Goal: Navigation & Orientation: Find specific page/section

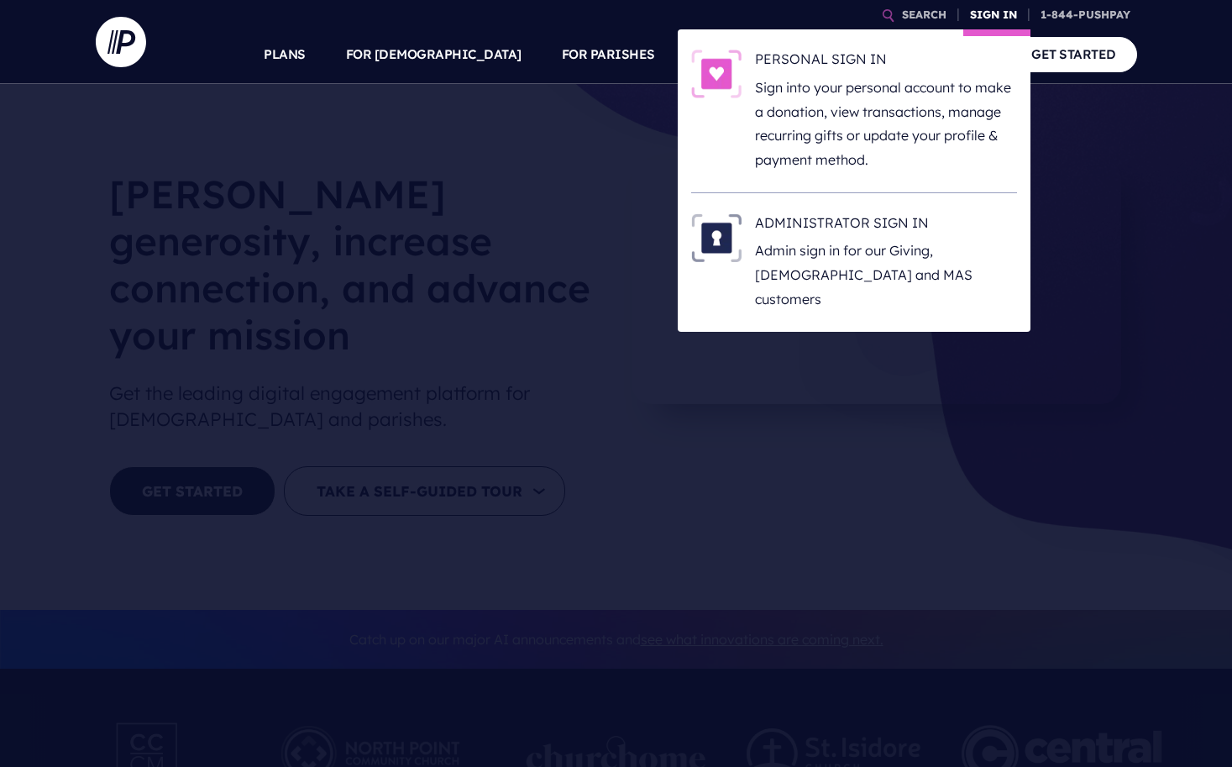
click at [991, 16] on link "SIGN IN" at bounding box center [993, 14] width 60 height 29
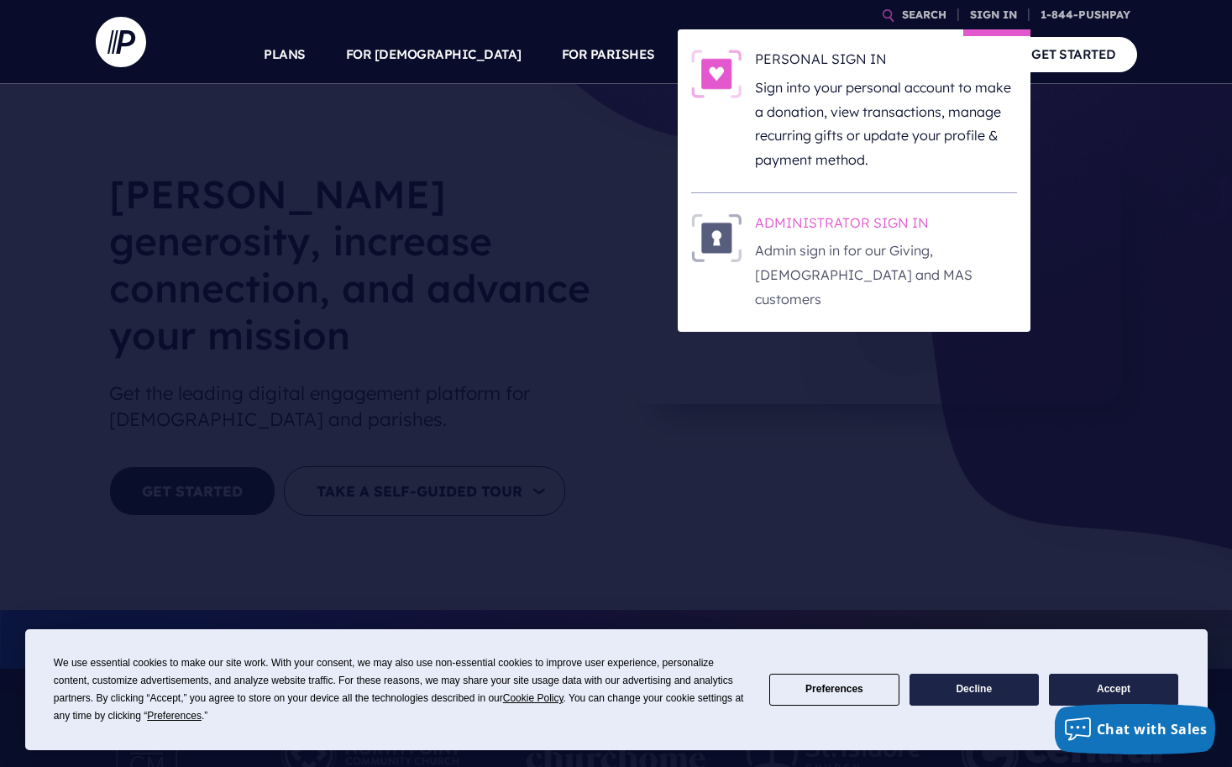
click at [858, 214] on h6 "ADMINISTRATOR SIGN IN" at bounding box center [886, 225] width 262 height 25
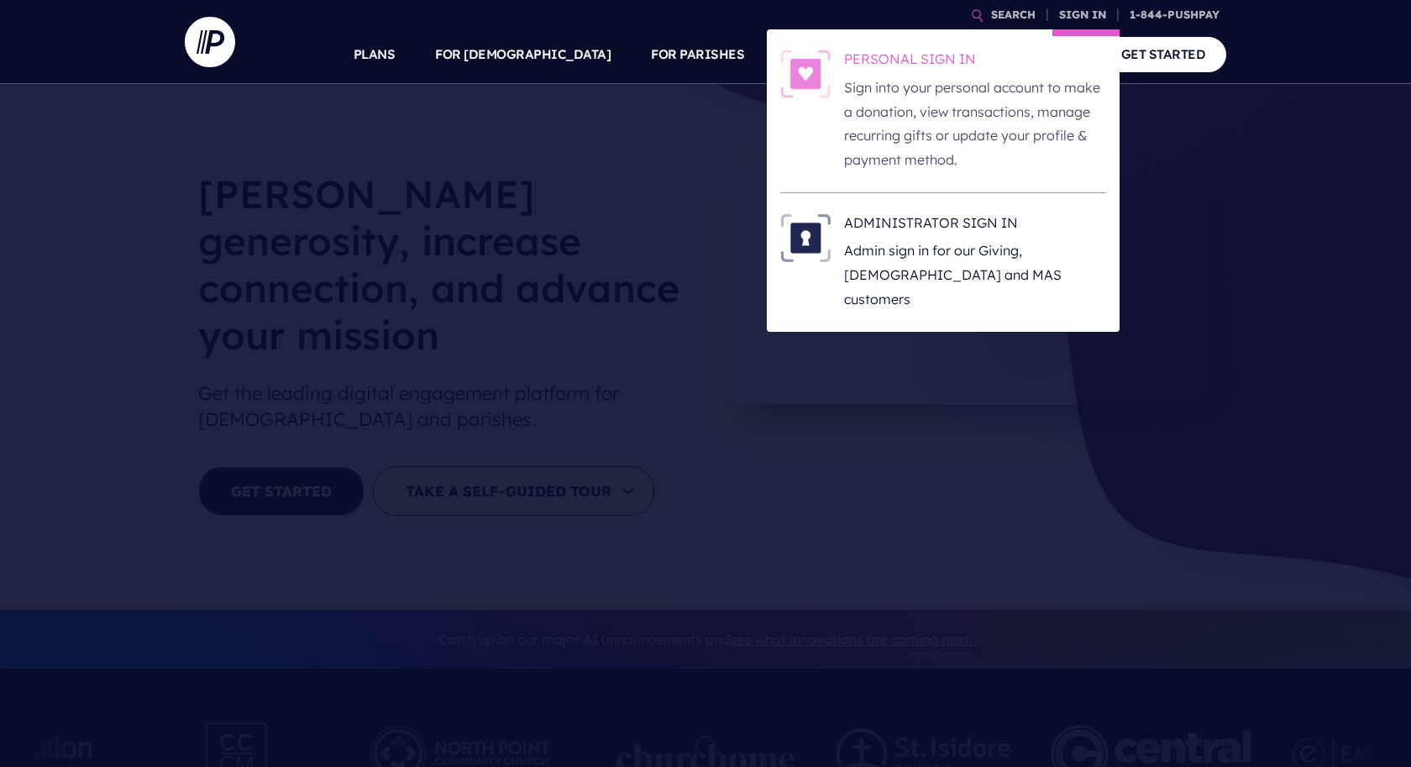
drag, startPoint x: 0, startPoint y: 0, endPoint x: 1032, endPoint y: 51, distance: 1033.6
click at [1064, 14] on link "SIGN IN" at bounding box center [1082, 14] width 60 height 29
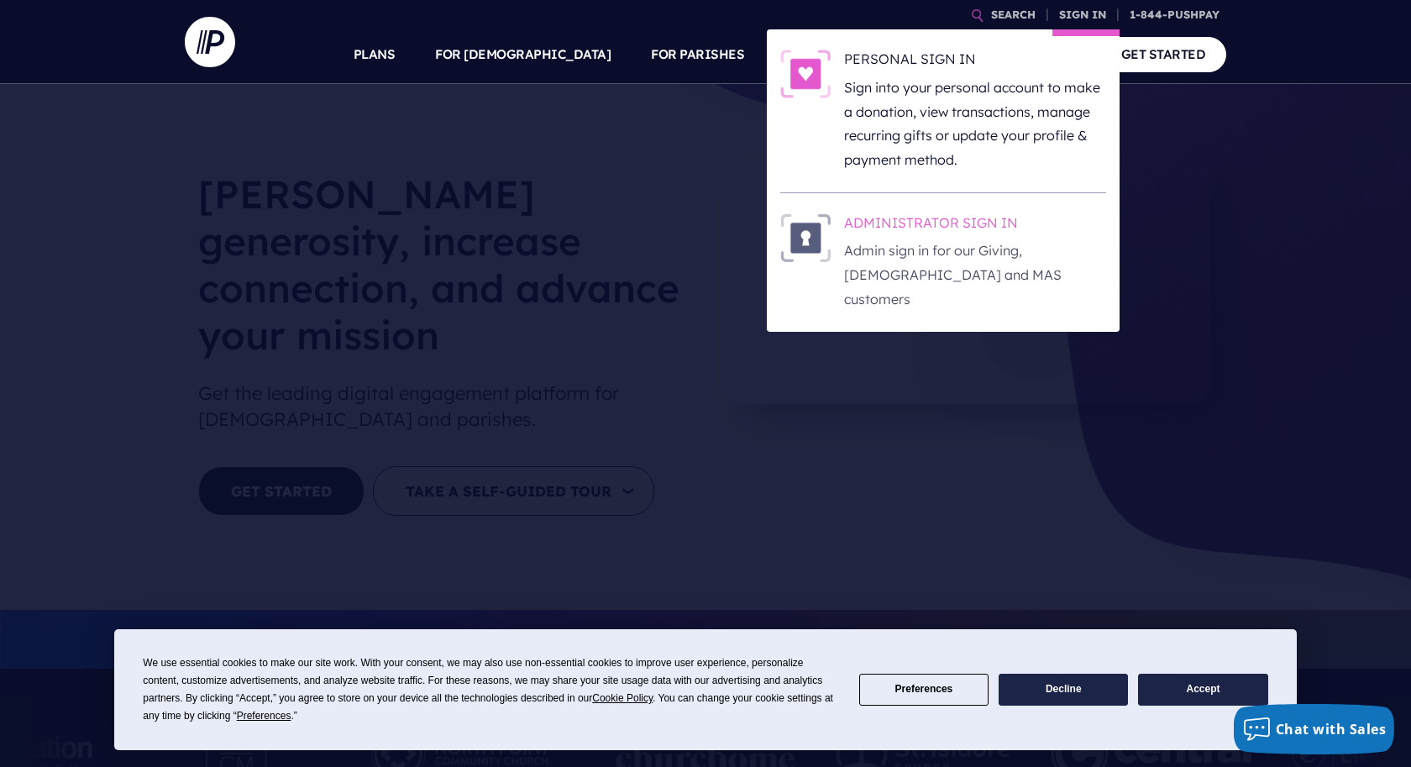
click at [813, 226] on img at bounding box center [805, 237] width 50 height 49
drag, startPoint x: 1082, startPoint y: 13, endPoint x: 1068, endPoint y: 10, distance: 13.9
click at [1082, 13] on link "SIGN IN" at bounding box center [1082, 14] width 60 height 29
click at [835, 241] on div "ADMINISTRATOR SIGN IN Admin sign in for our Giving, ChurchStaq and MAS customers" at bounding box center [969, 262] width 276 height 98
